Goal: Find specific page/section: Locate a particular part of the current website

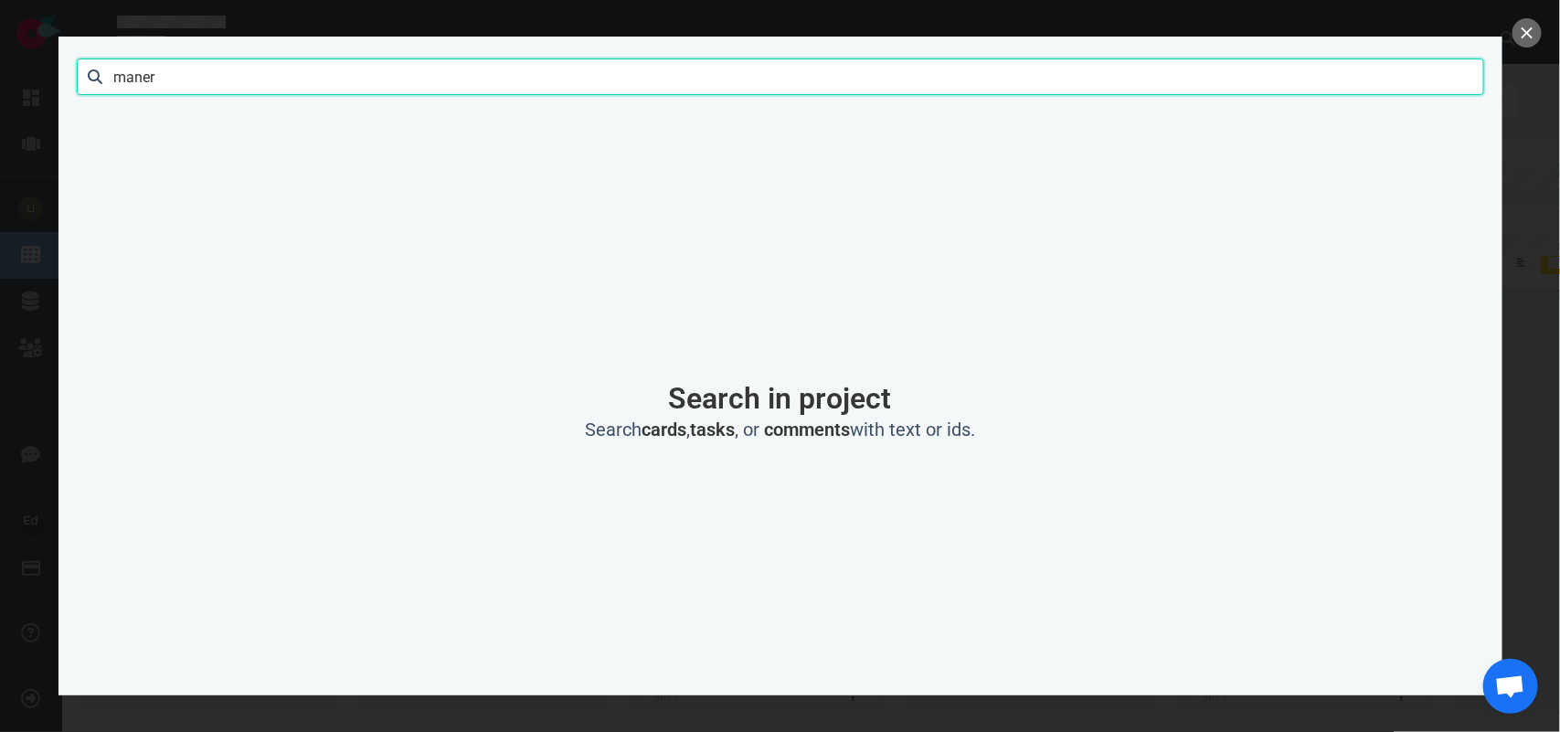
click at [121, 82] on input "maner" at bounding box center [780, 76] width 1407 height 37
type input "[PERSON_NAME]"
click button "Search" at bounding box center [0, 0] width 0 height 0
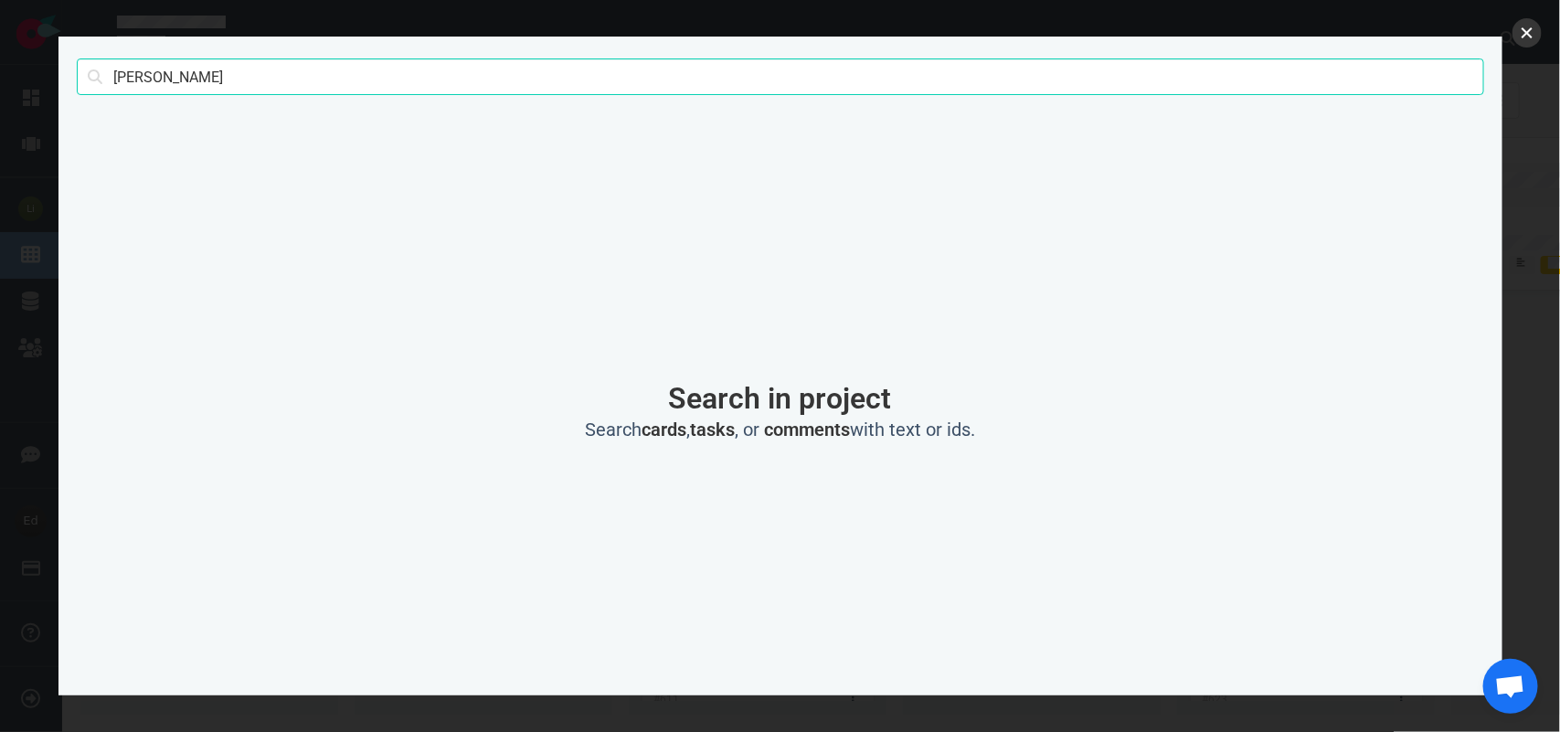
click at [1517, 37] on button "close" at bounding box center [1526, 32] width 29 height 29
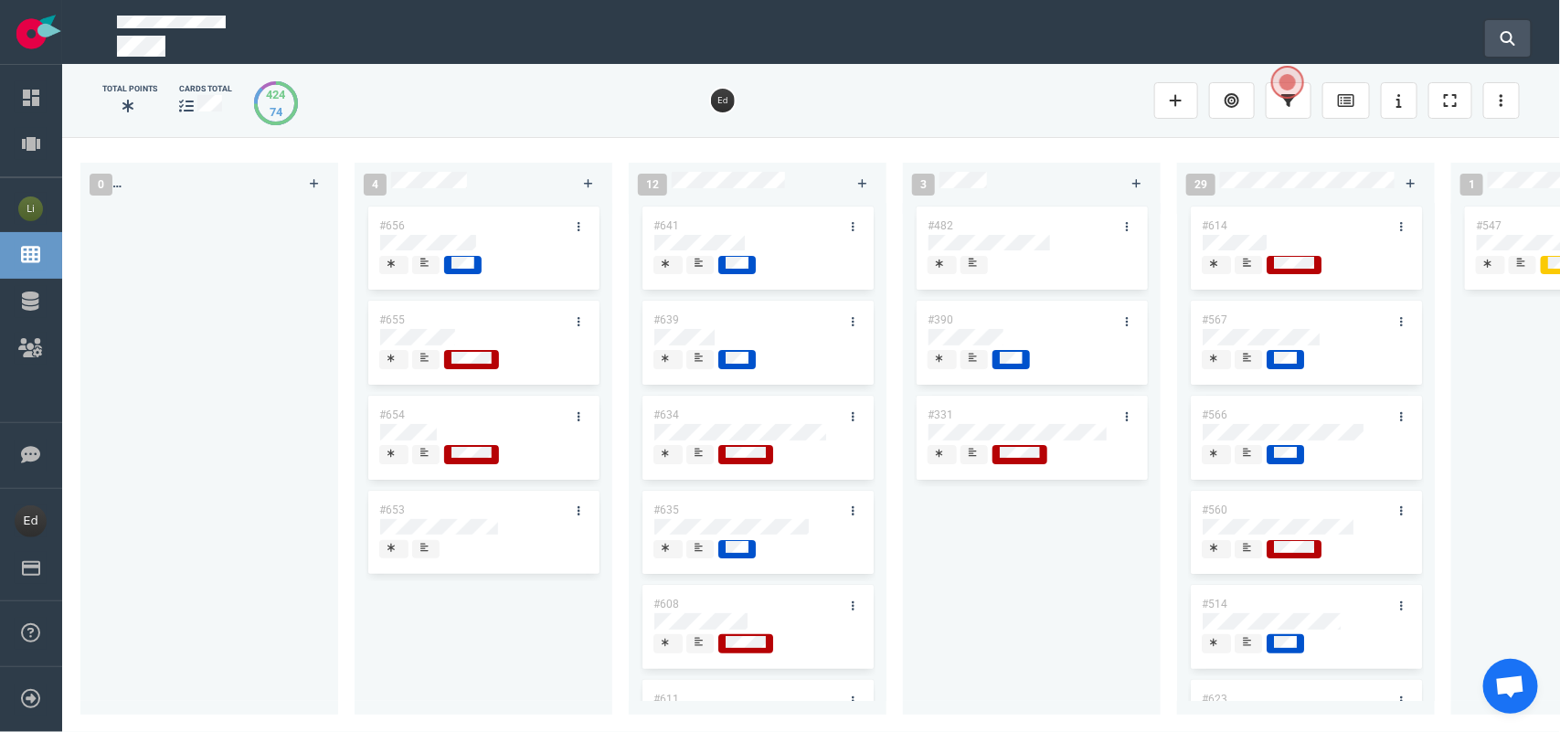
click at [1494, 42] on button at bounding box center [1508, 38] width 46 height 37
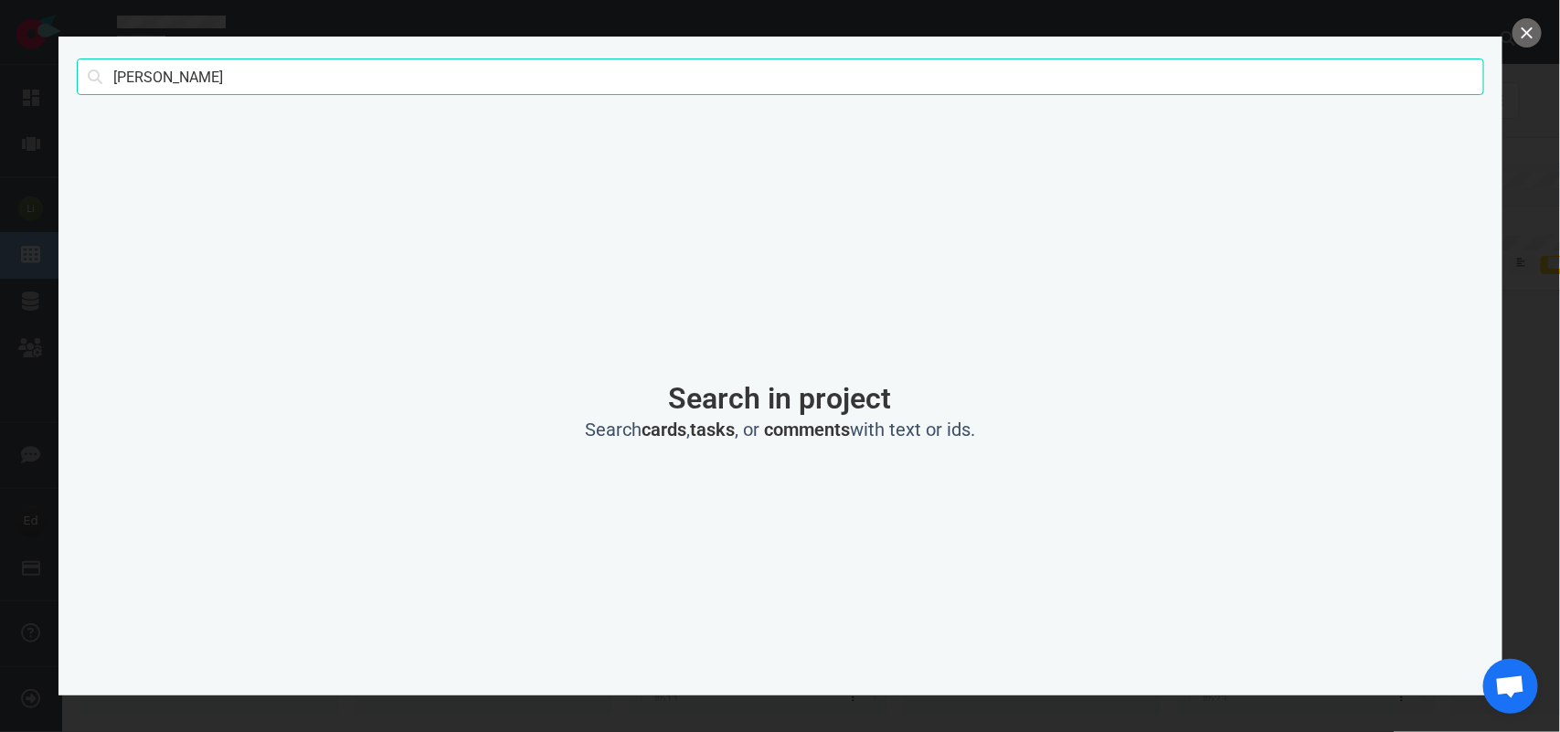
click at [222, 75] on input "[PERSON_NAME]" at bounding box center [780, 76] width 1407 height 37
click button "Search" at bounding box center [0, 0] width 0 height 0
click at [156, 85] on input "[PERSON_NAME]" at bounding box center [780, 76] width 1407 height 37
type input "[PERSON_NAME]"
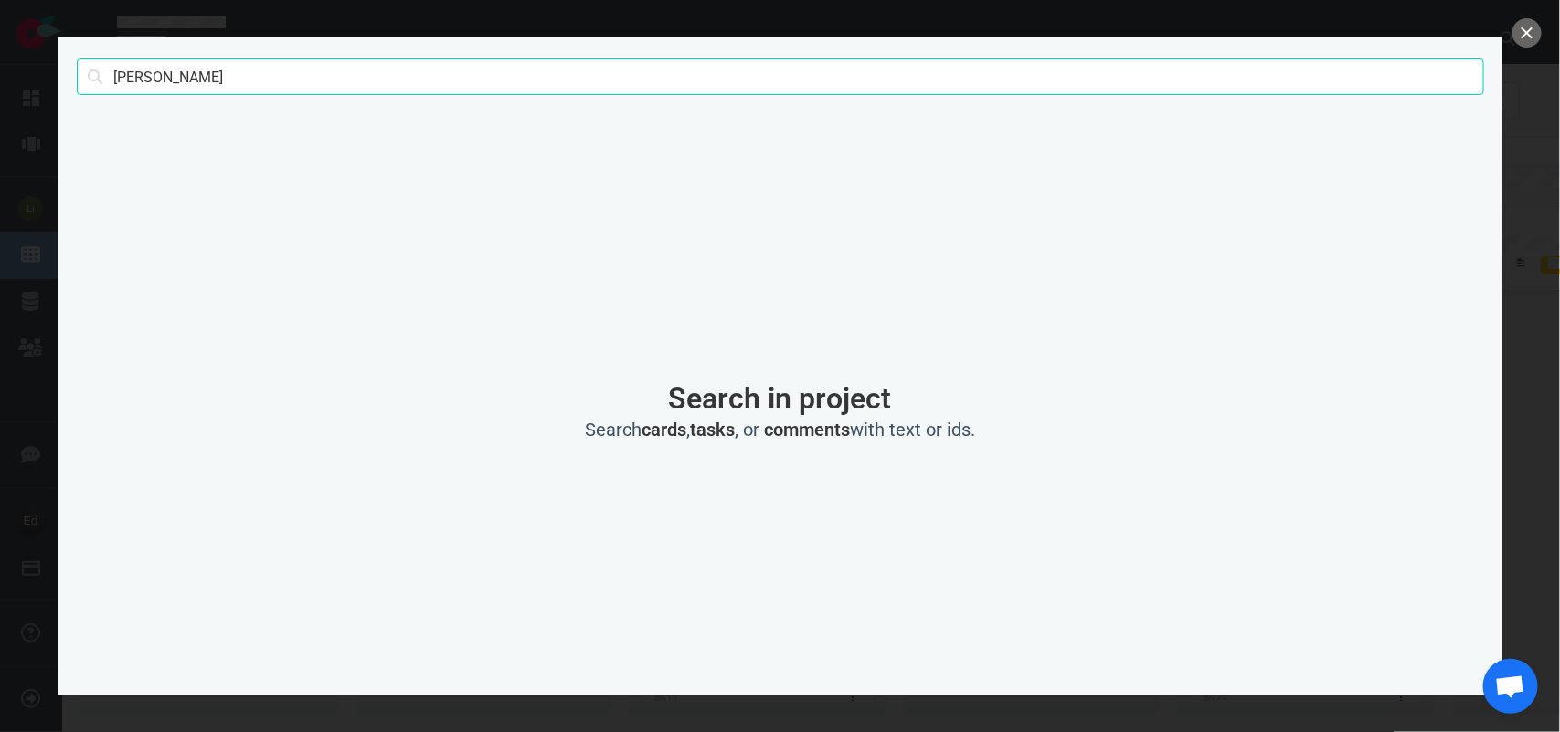
click button "Search" at bounding box center [0, 0] width 0 height 0
click at [1529, 33] on button "close" at bounding box center [1526, 32] width 29 height 29
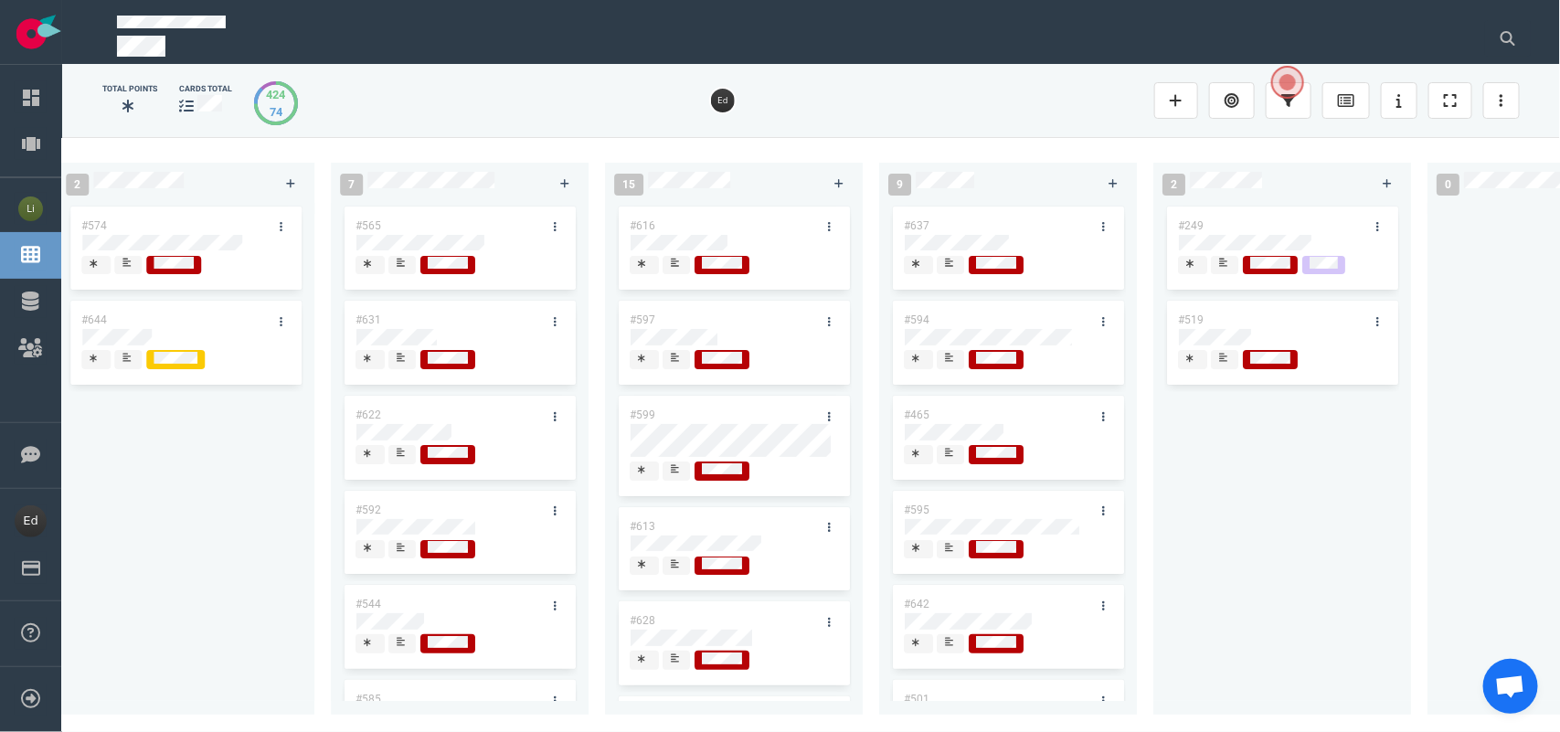
scroll to position [0, 2230]
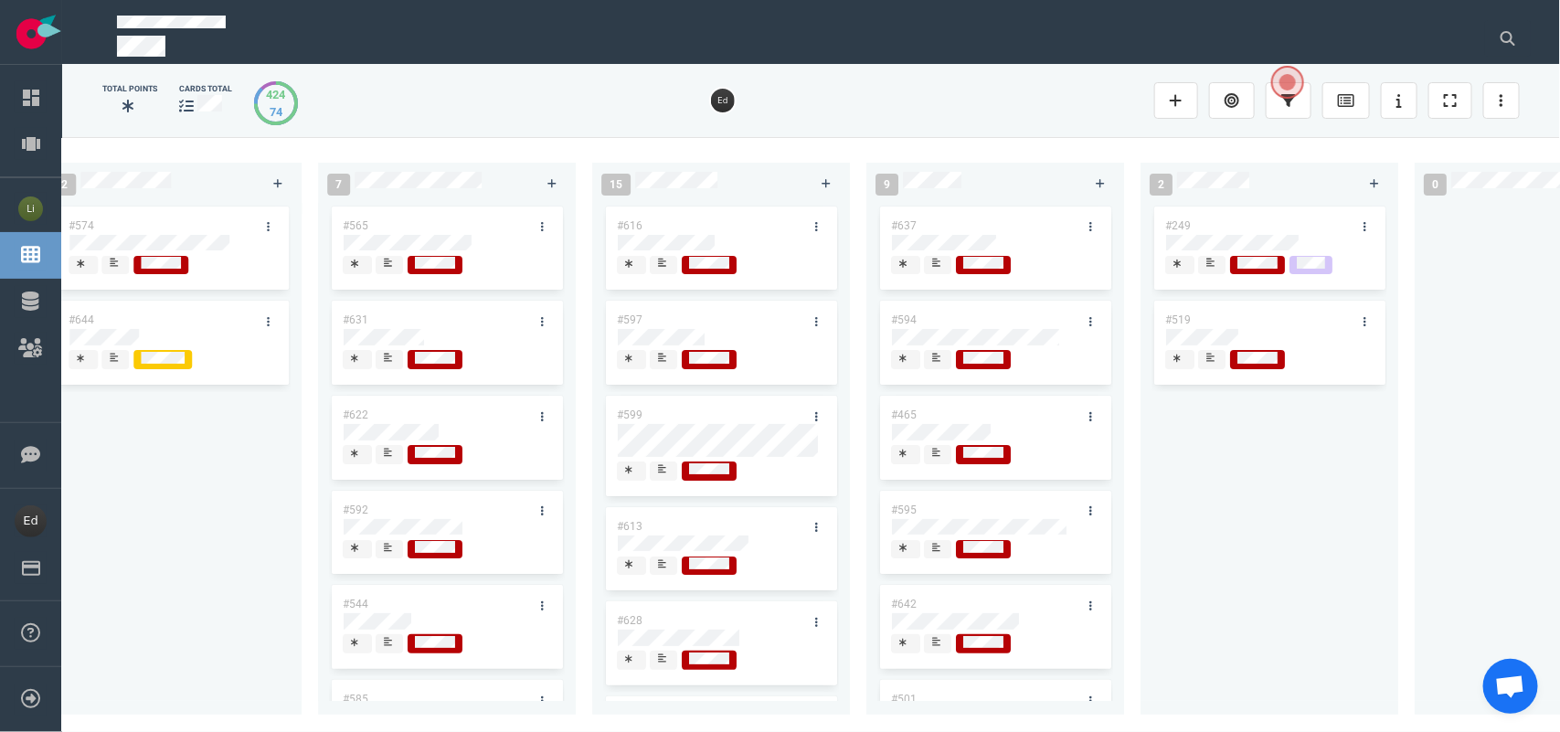
click at [1211, 354] on icon at bounding box center [1210, 357] width 8 height 9
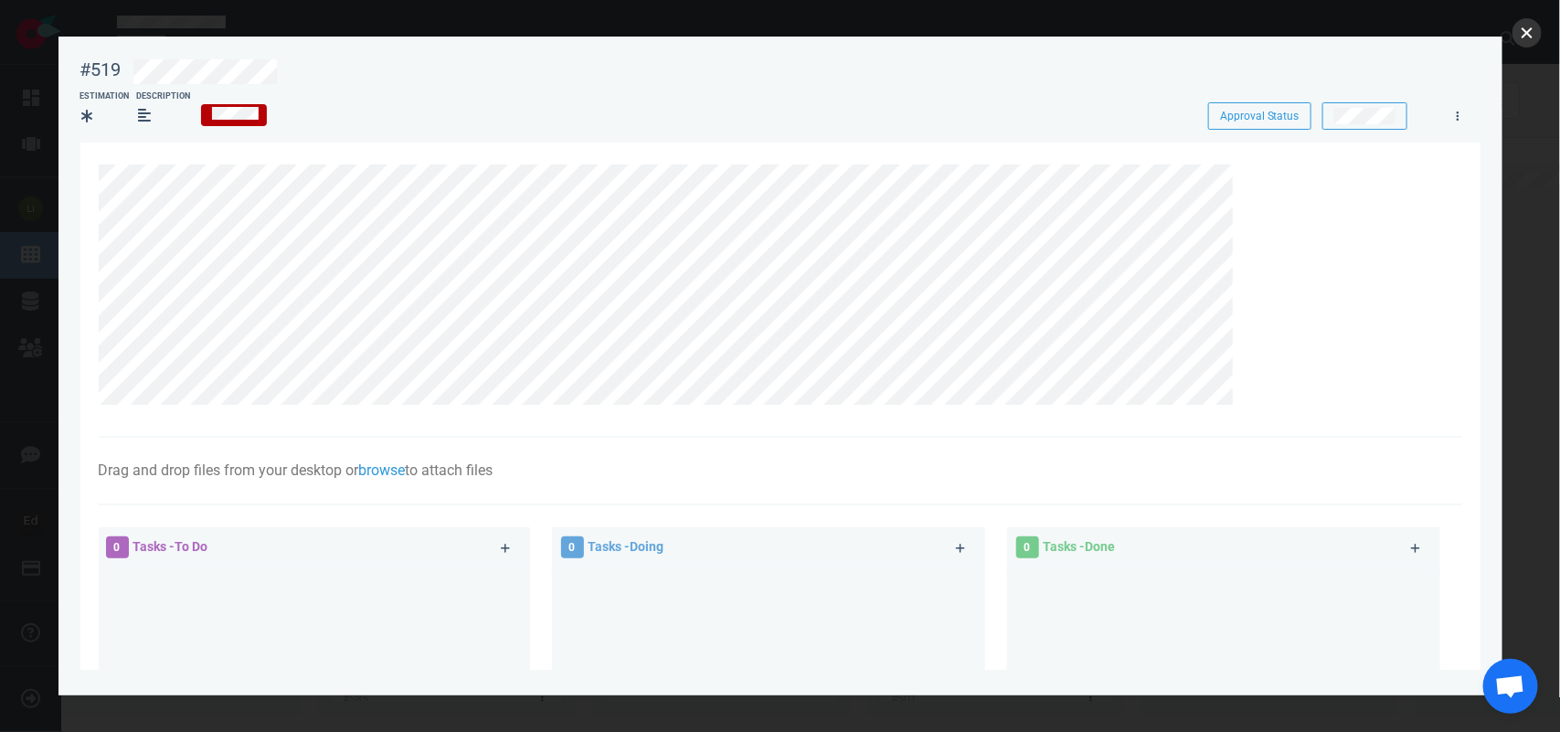
click at [1531, 35] on button "close" at bounding box center [1526, 32] width 29 height 29
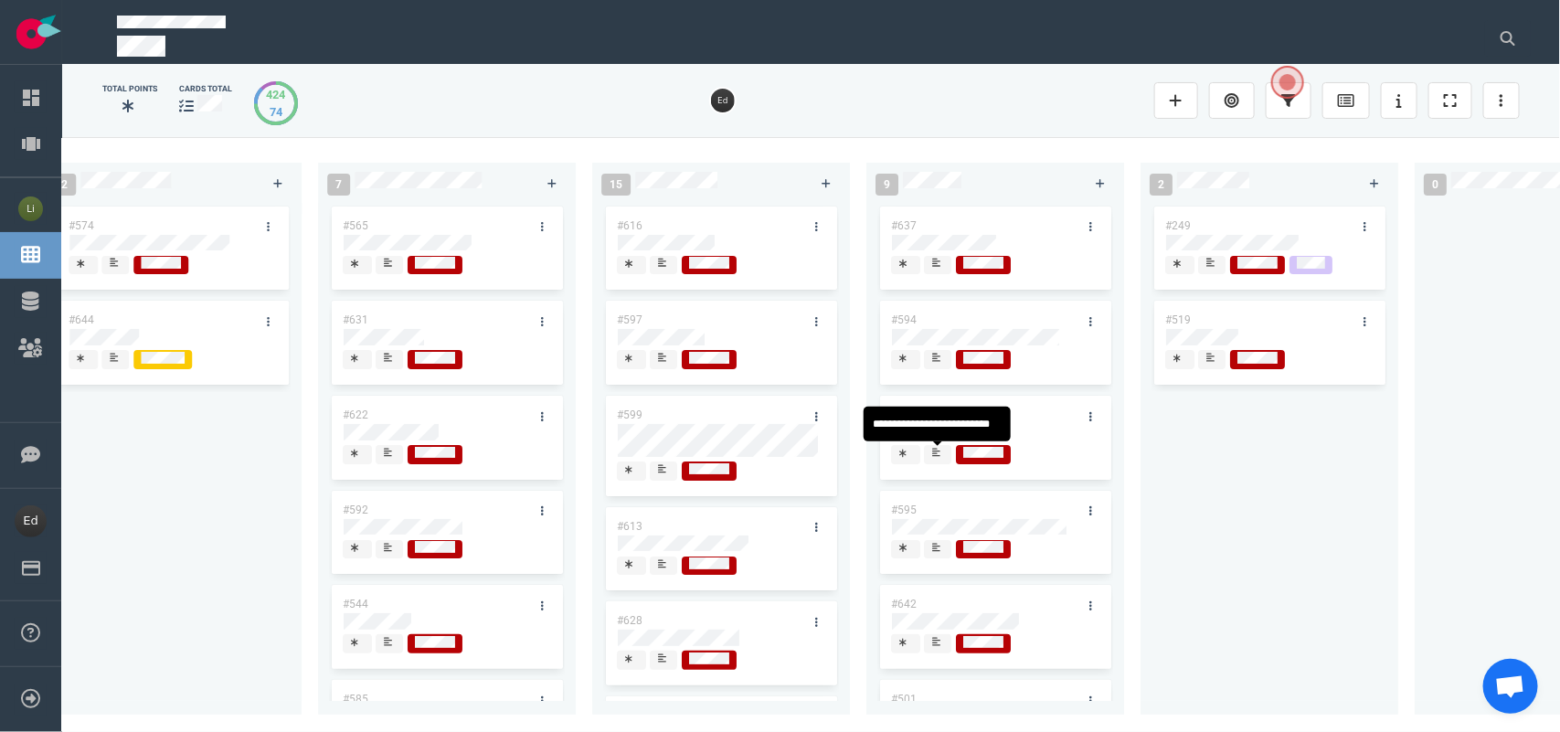
click at [942, 464] on div at bounding box center [937, 454] width 13 height 19
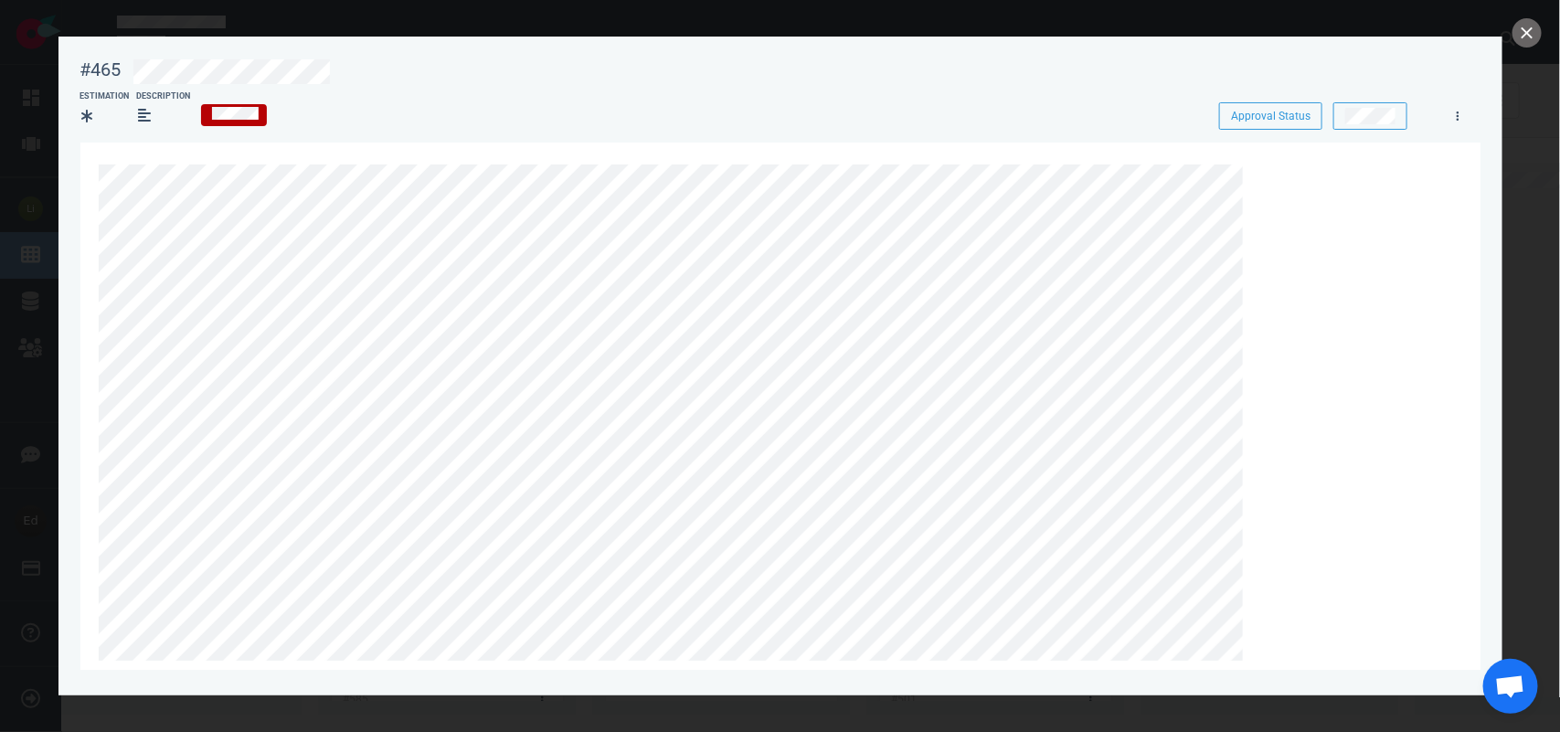
click at [93, 226] on section "Drag and drop files from your desktop or browse to attach files Attach Files Co…" at bounding box center [780, 691] width 1400 height 1096
